Goal: Information Seeking & Learning: Learn about a topic

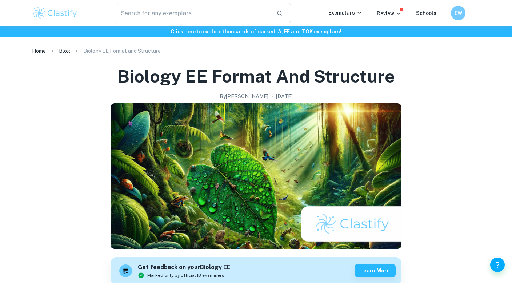
checkbox input "true"
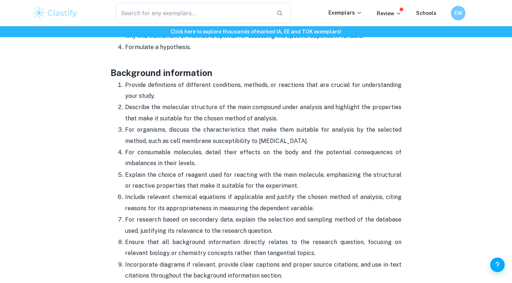
scroll to position [666, 0]
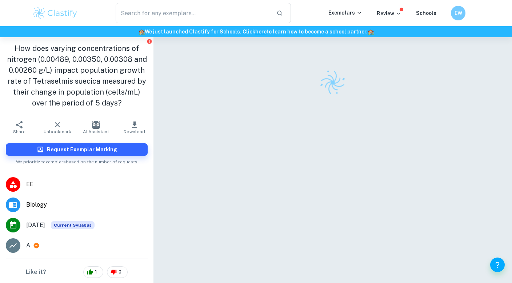
checkbox input "true"
